Goal: Transaction & Acquisition: Book appointment/travel/reservation

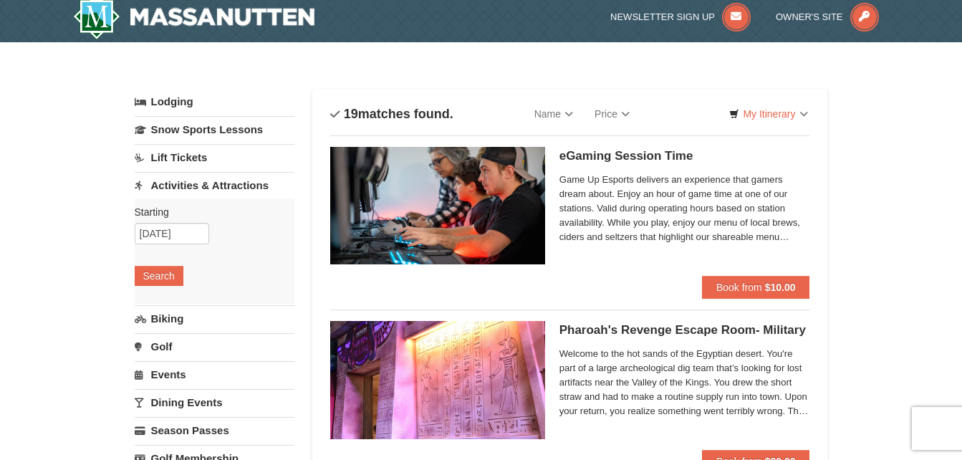
scroll to position [1, 0]
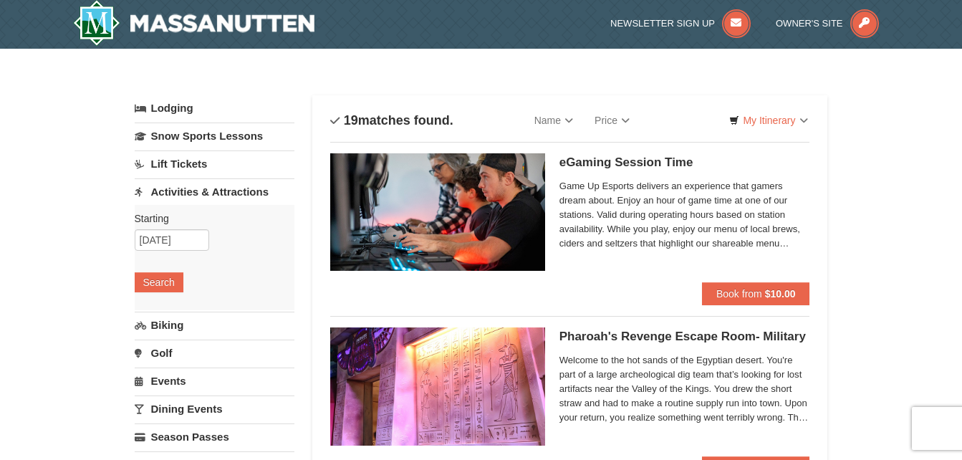
click at [961, 47] on div "Newsletter Sign Up Owner's Site" at bounding box center [481, 24] width 962 height 50
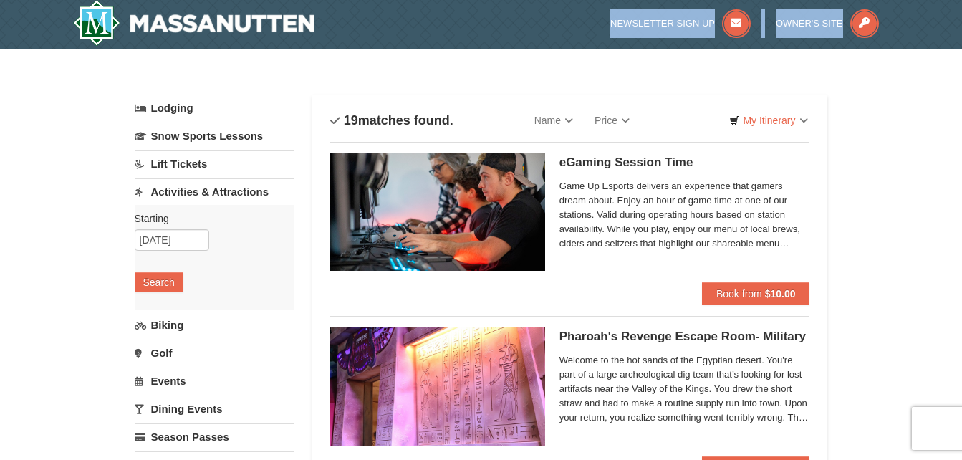
click at [961, 47] on div "Newsletter Sign Up Owner's Site" at bounding box center [481, 24] width 962 height 50
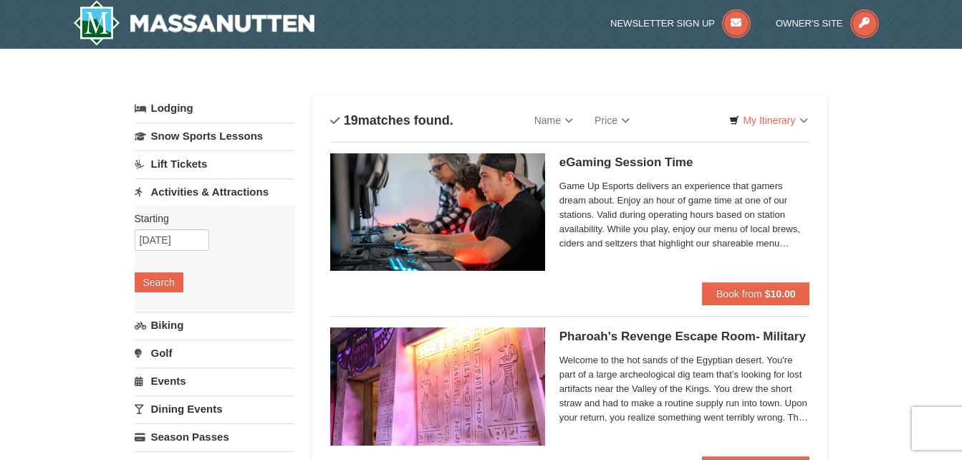
drag, startPoint x: 961, startPoint y: 47, endPoint x: 899, endPoint y: 185, distance: 151.3
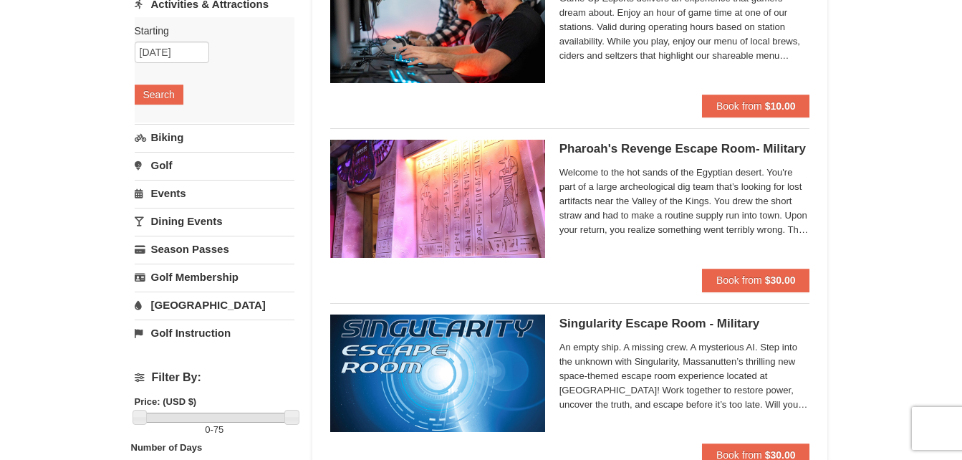
scroll to position [150, 0]
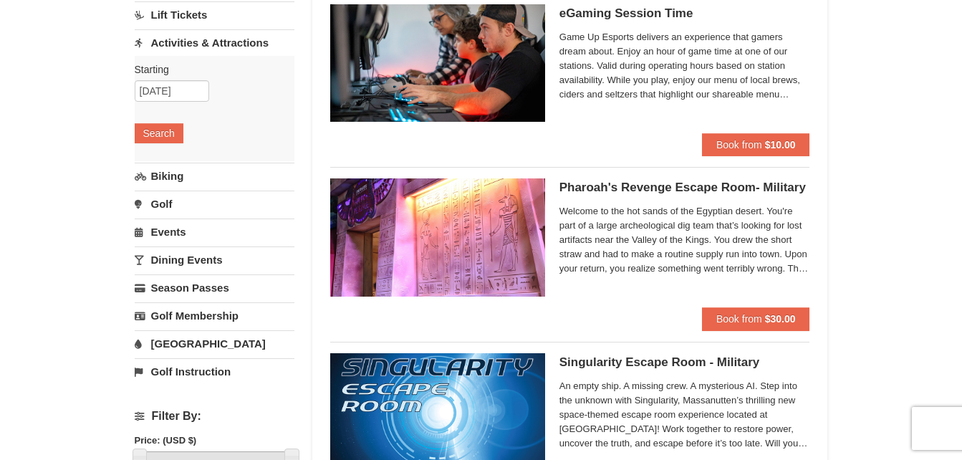
click at [228, 43] on link "Activities & Attractions" at bounding box center [215, 42] width 160 height 26
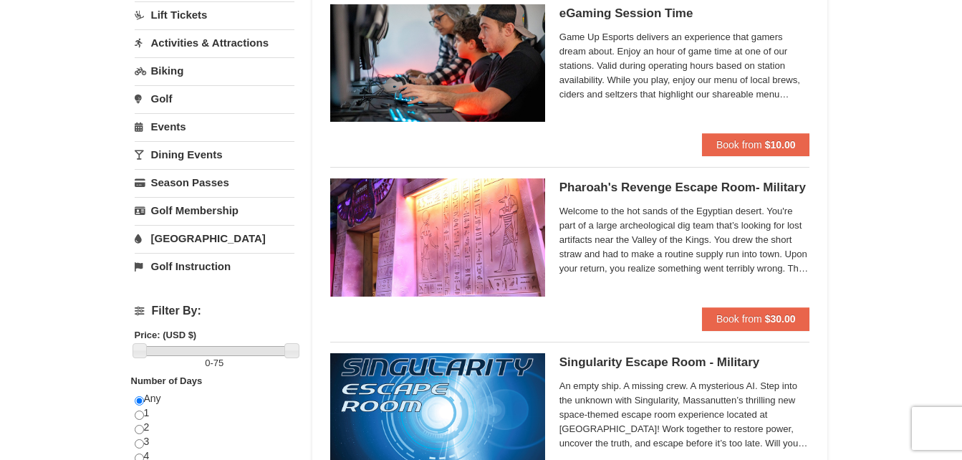
click at [170, 240] on link "[GEOGRAPHIC_DATA]" at bounding box center [215, 238] width 160 height 26
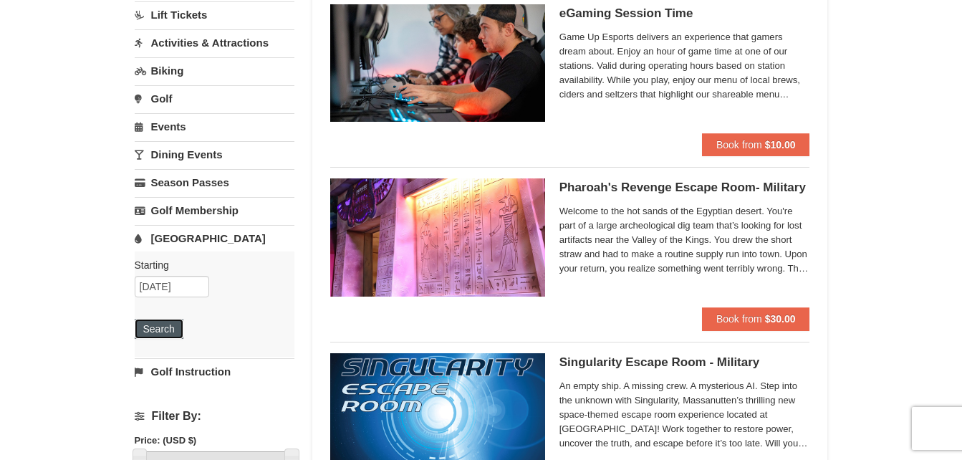
click at [163, 333] on button "Search" at bounding box center [159, 329] width 49 height 20
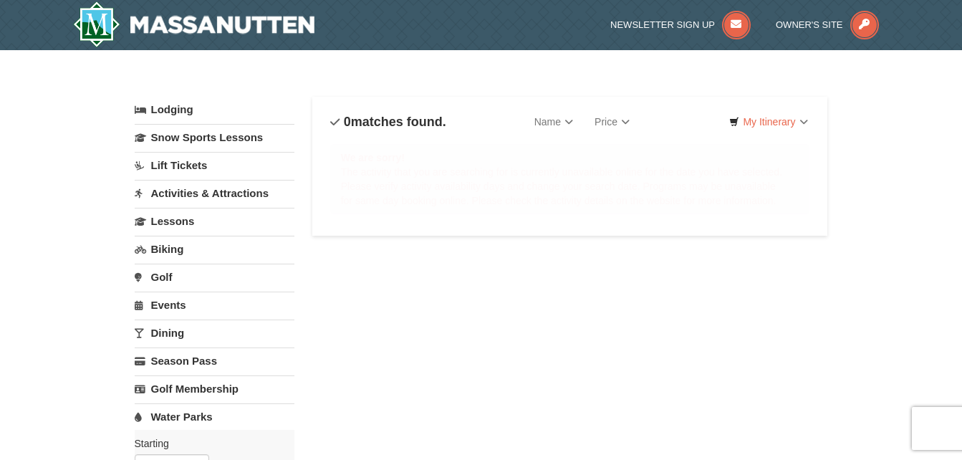
select select "10"
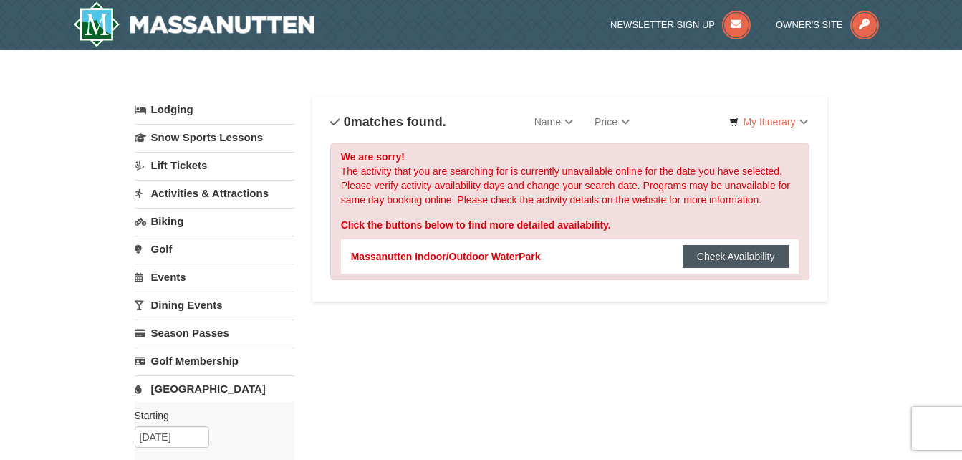
click at [768, 260] on button "Check Availability" at bounding box center [735, 256] width 107 height 23
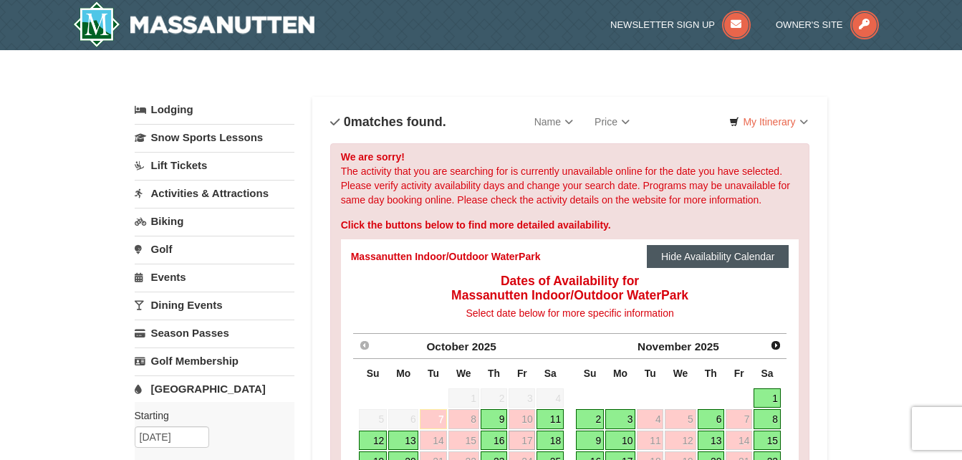
click at [774, 267] on button "Hide Availability Calendar" at bounding box center [718, 256] width 143 height 23
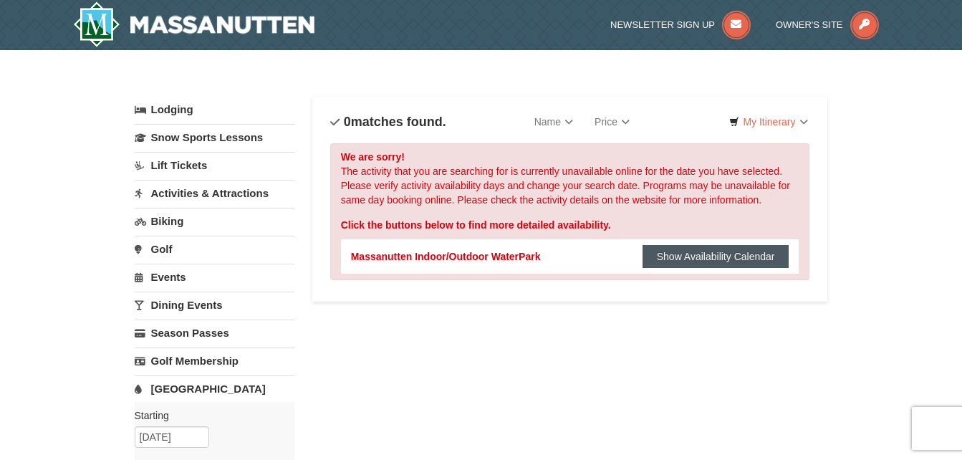
click at [771, 267] on button "Show Availability Calendar" at bounding box center [715, 256] width 147 height 23
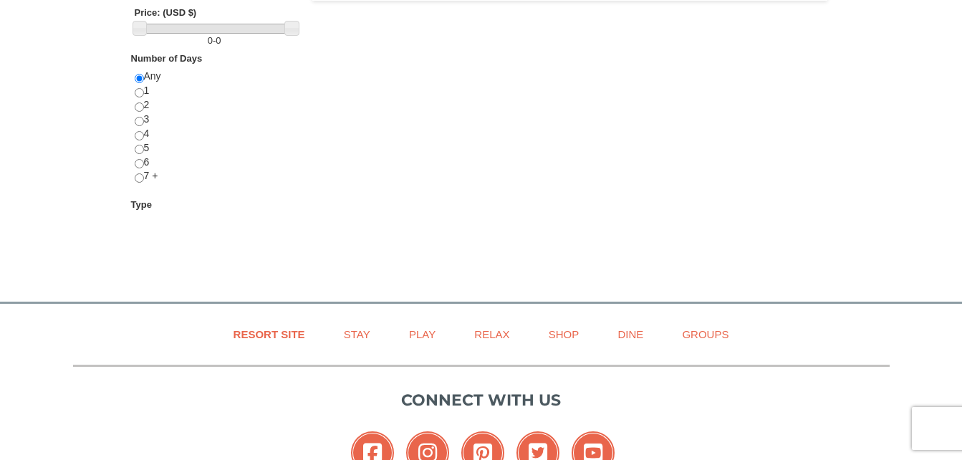
scroll to position [587, 0]
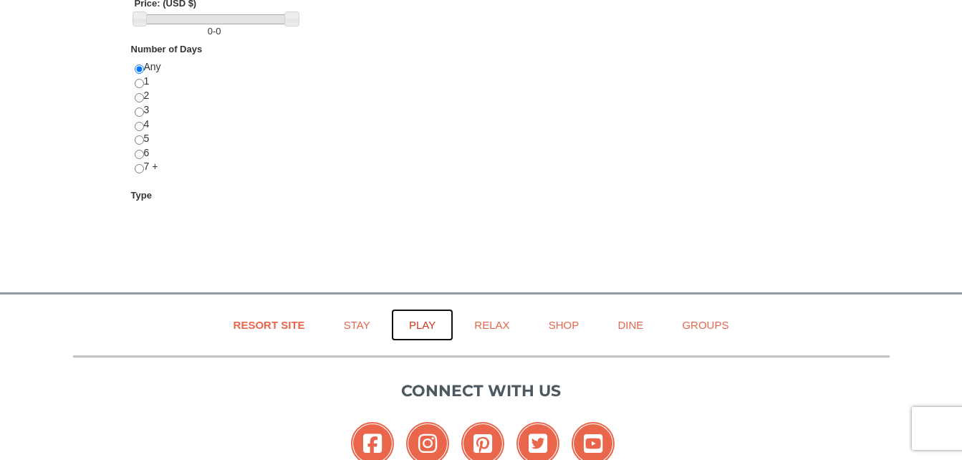
click at [430, 323] on link "Play" at bounding box center [422, 325] width 62 height 32
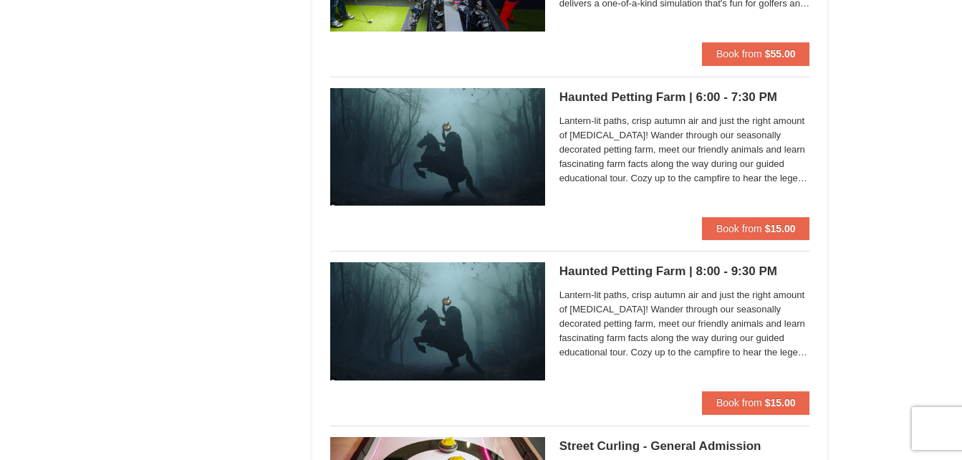
scroll to position [2165, 0]
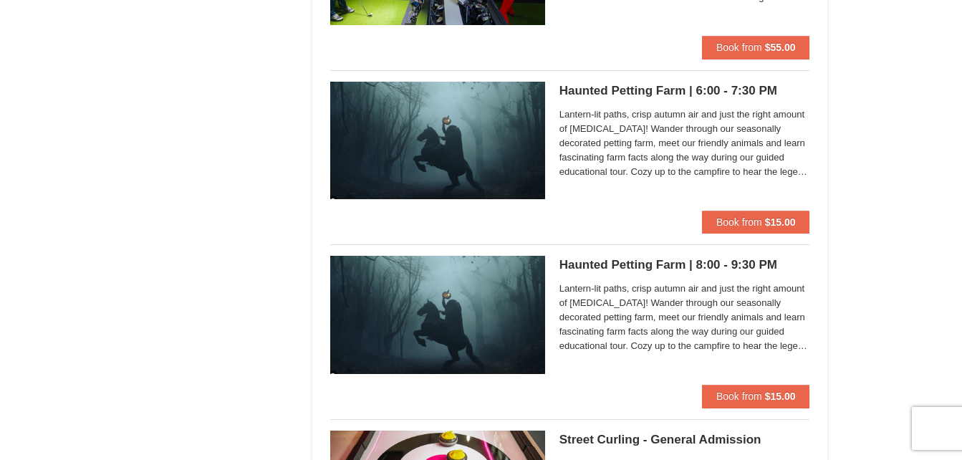
click at [599, 88] on h5 "Haunted Petting Farm | 6:00 - 7:30 PM Woodstone Meadows Stable and Petting Farm" at bounding box center [684, 91] width 251 height 14
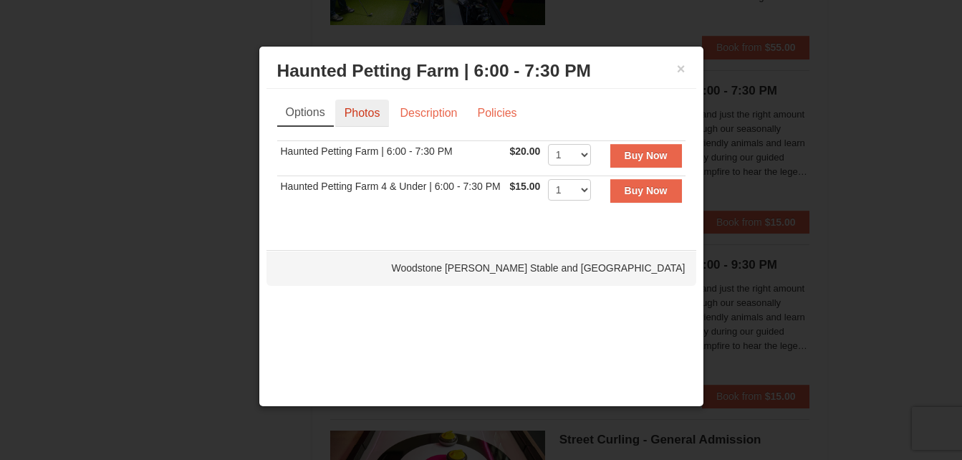
click at [377, 112] on link "Photos" at bounding box center [362, 113] width 54 height 27
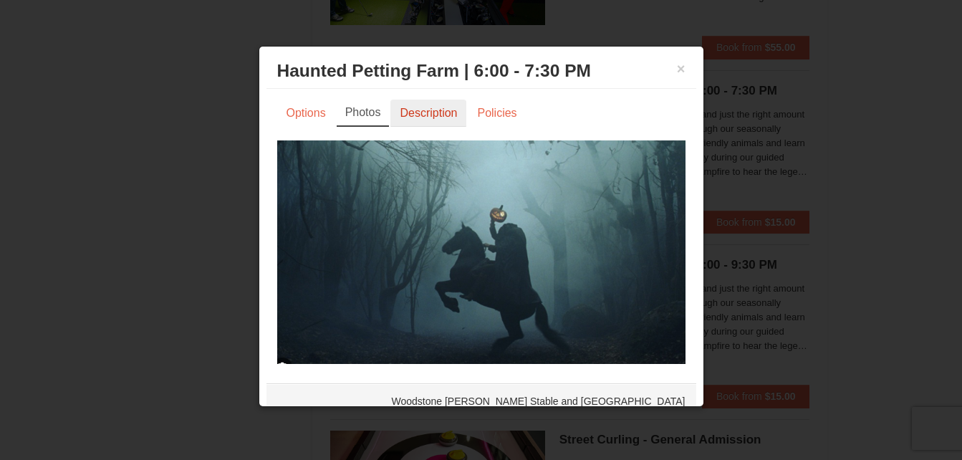
click at [421, 112] on link "Description" at bounding box center [428, 113] width 76 height 27
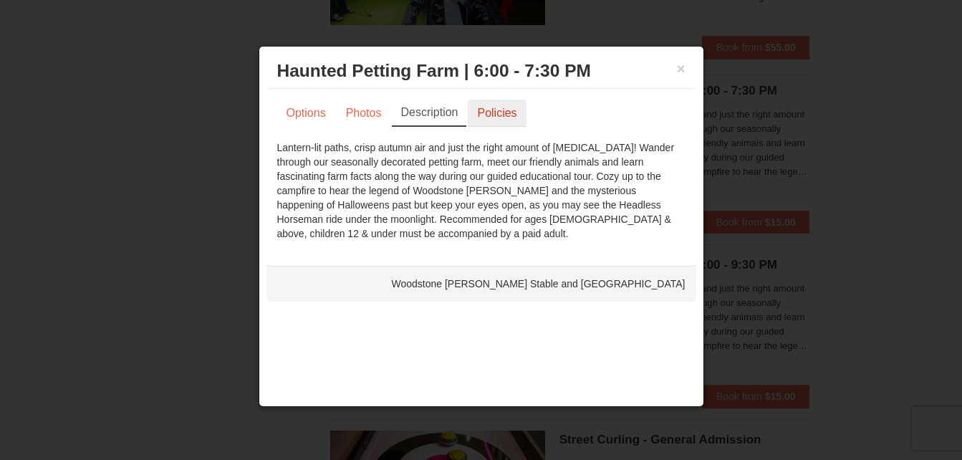
click at [504, 120] on link "Policies" at bounding box center [497, 113] width 58 height 27
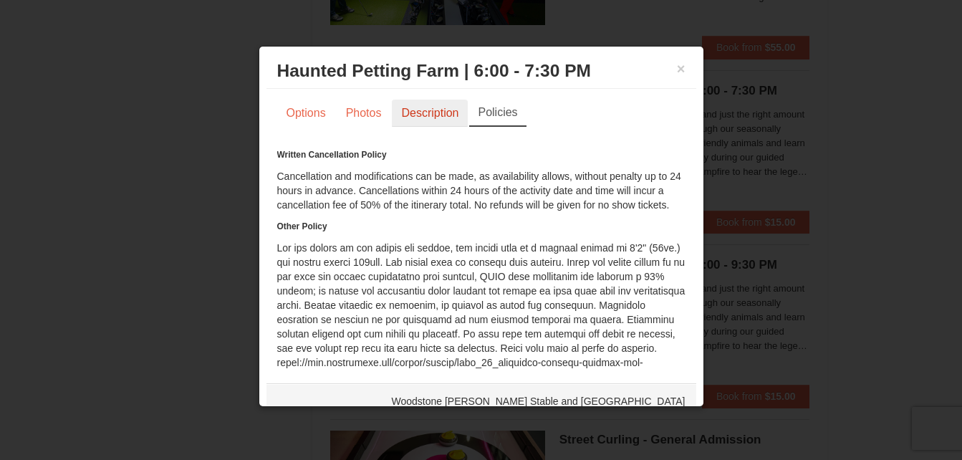
click at [431, 118] on link "Description" at bounding box center [430, 113] width 76 height 27
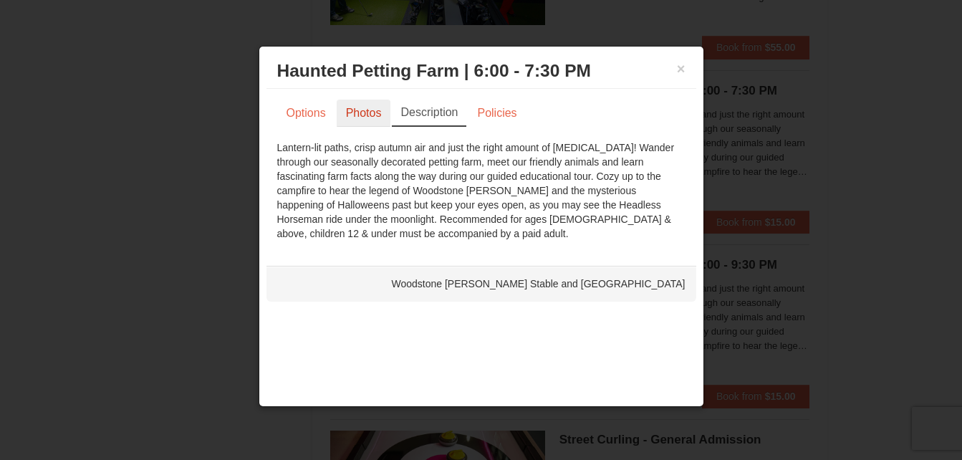
click at [362, 110] on link "Photos" at bounding box center [364, 113] width 54 height 27
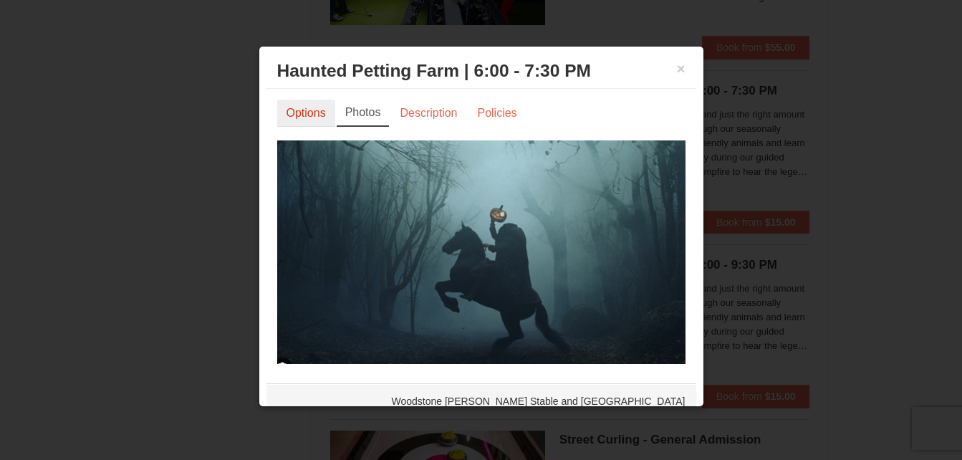
click at [312, 117] on link "Options" at bounding box center [306, 113] width 58 height 27
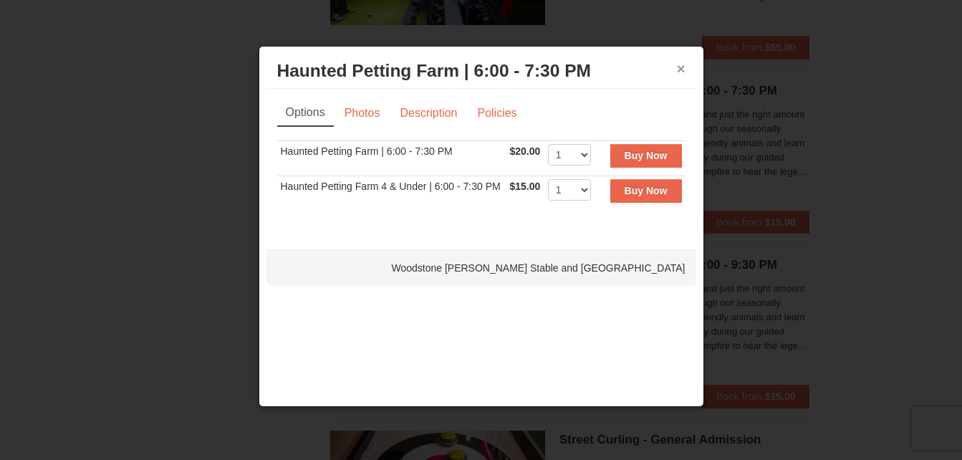
click at [680, 67] on button "×" at bounding box center [681, 69] width 9 height 14
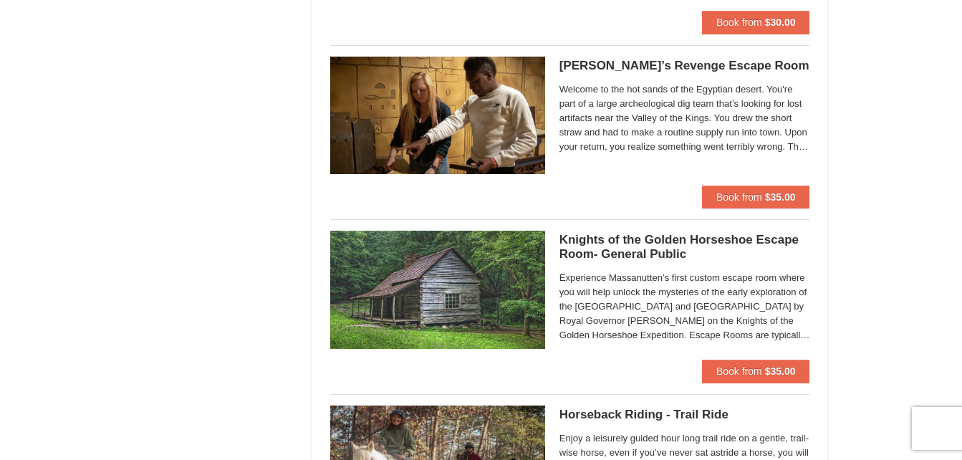
scroll to position [0, 0]
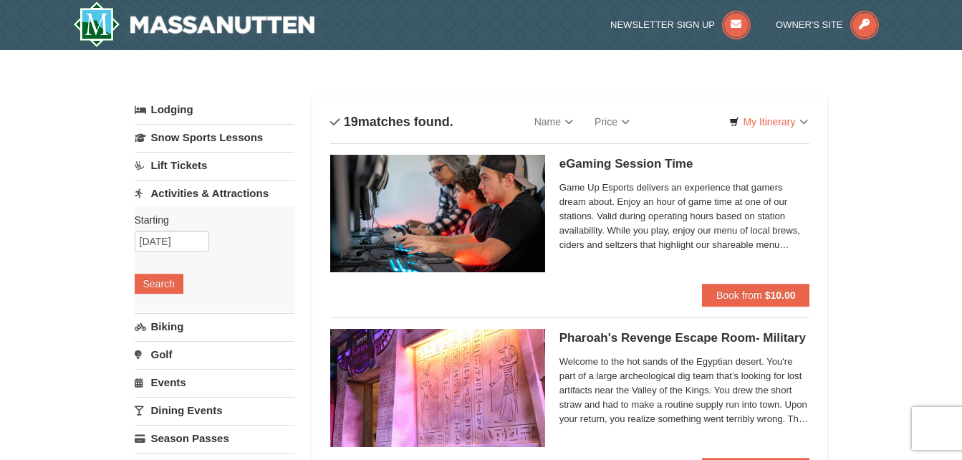
click at [228, 191] on link "Activities & Attractions" at bounding box center [215, 193] width 160 height 26
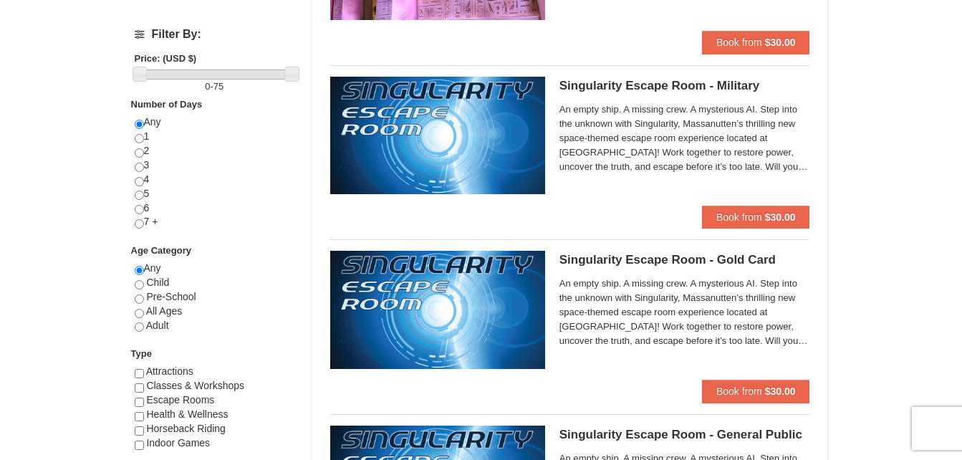
scroll to position [401, 0]
